Goal: Navigation & Orientation: Find specific page/section

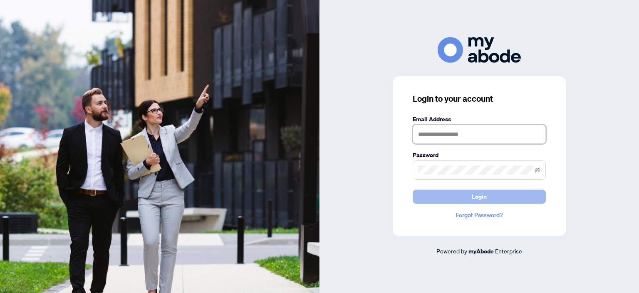
type input "**********"
click at [459, 195] on button "Login" at bounding box center [479, 196] width 133 height 14
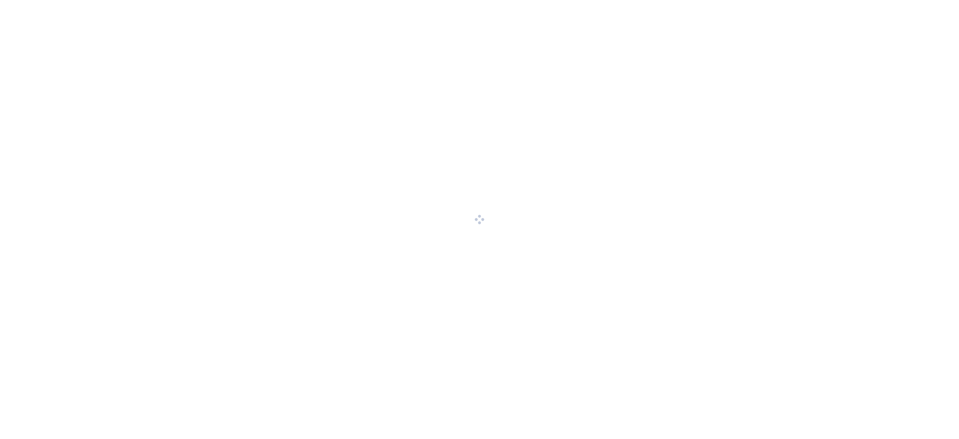
click at [690, 293] on div at bounding box center [479, 219] width 959 height 439
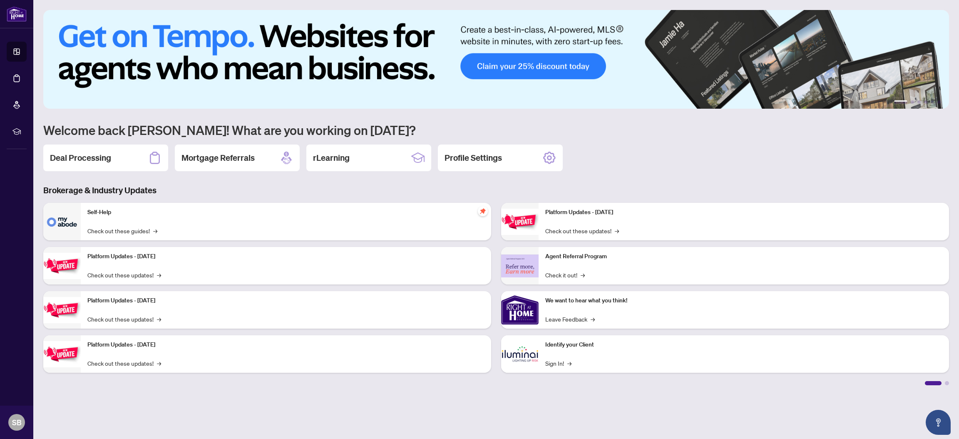
click at [636, 161] on div "Deal Processing Mortgage Referrals rLearning Profile Settings" at bounding box center [496, 157] width 906 height 27
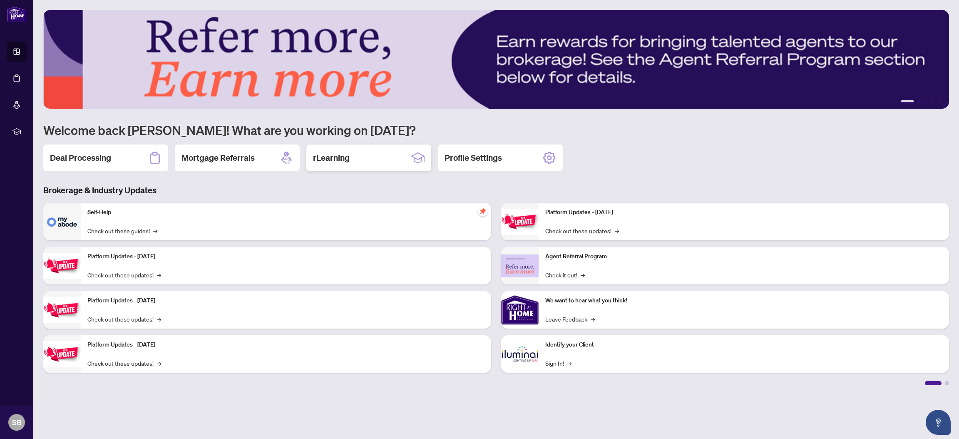
click at [351, 158] on div "rLearning" at bounding box center [368, 157] width 125 height 27
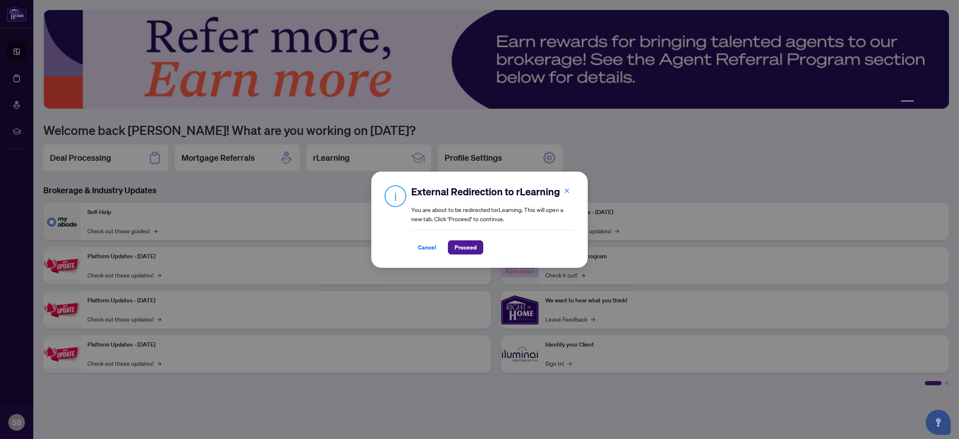
click at [433, 104] on div "External Redirection to rLearning You are about to be redirected to rLearning .…" at bounding box center [479, 219] width 959 height 439
click at [566, 191] on icon "close" at bounding box center [567, 191] width 5 height 5
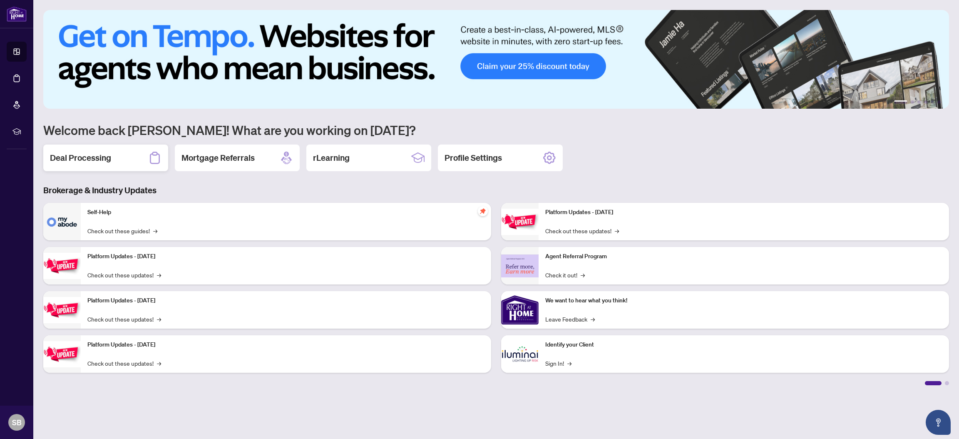
click at [94, 156] on h2 "Deal Processing" at bounding box center [80, 158] width 61 height 12
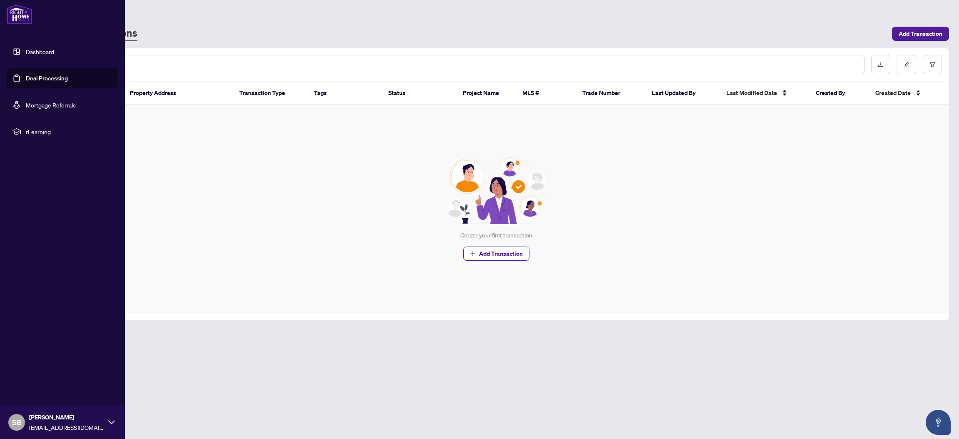
click at [26, 51] on link "Dashboard" at bounding box center [40, 51] width 28 height 7
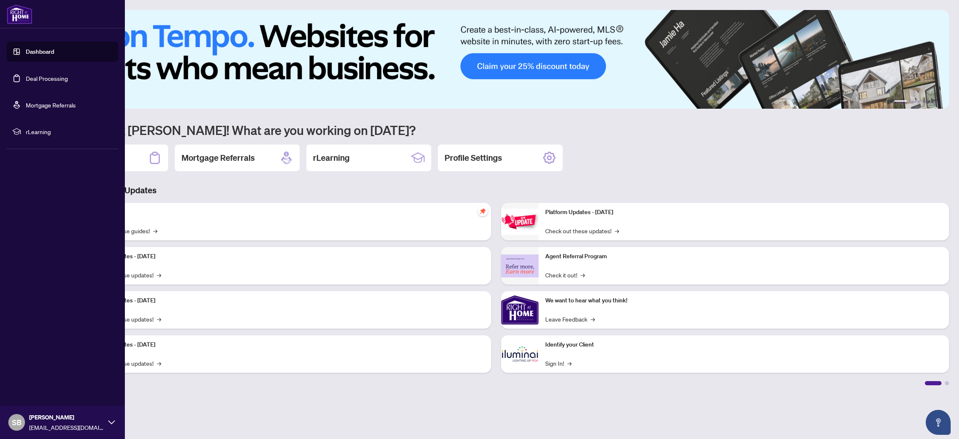
click at [42, 74] on link "Deal Processing" at bounding box center [47, 77] width 42 height 7
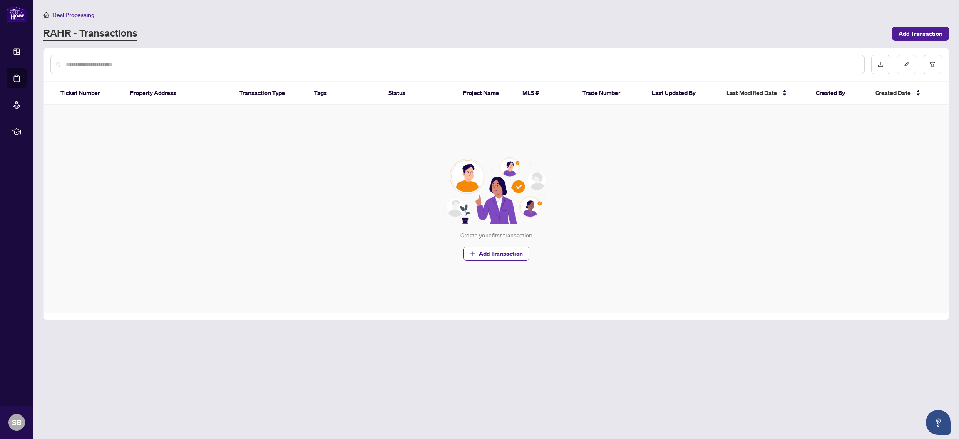
click at [183, 27] on div "RAHR - Transactions" at bounding box center [465, 33] width 844 height 15
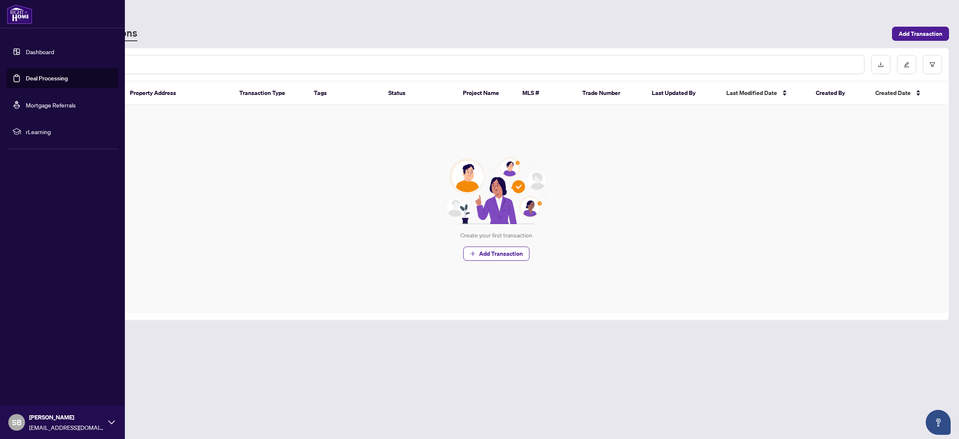
click at [18, 12] on img at bounding box center [20, 14] width 26 height 20
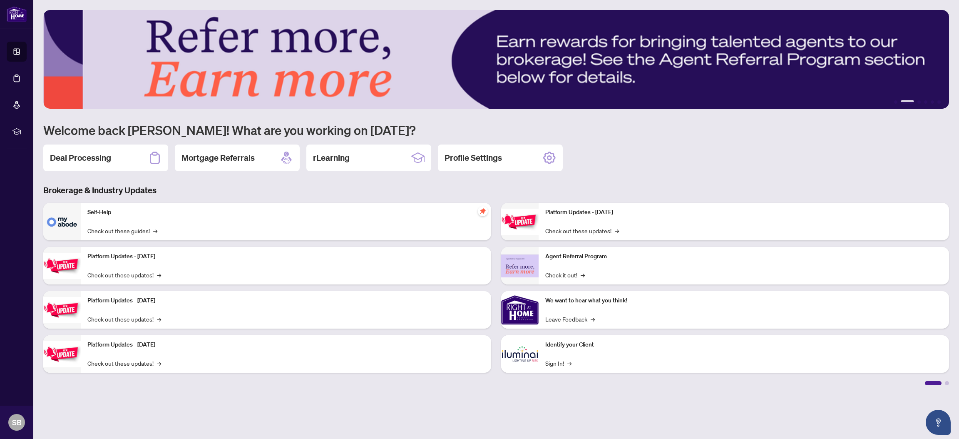
click at [167, 222] on div "Self-Help Check out these guides! →" at bounding box center [286, 221] width 410 height 37
click at [99, 228] on link "Check out these guides! →" at bounding box center [122, 230] width 70 height 9
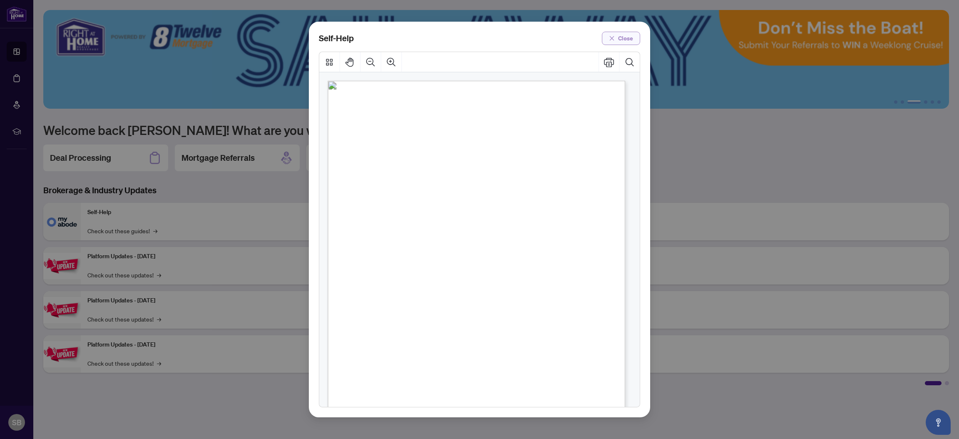
click at [621, 37] on span "Close" at bounding box center [625, 38] width 15 height 13
